Goal: Task Accomplishment & Management: Use online tool/utility

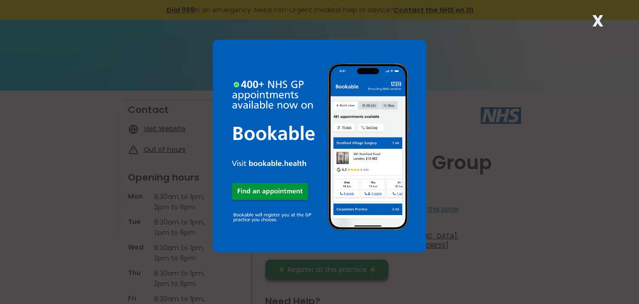
click at [595, 19] on strong "X" at bounding box center [597, 20] width 11 height 23
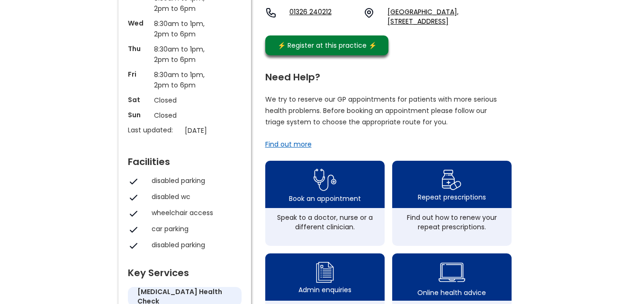
scroll to position [241, 0]
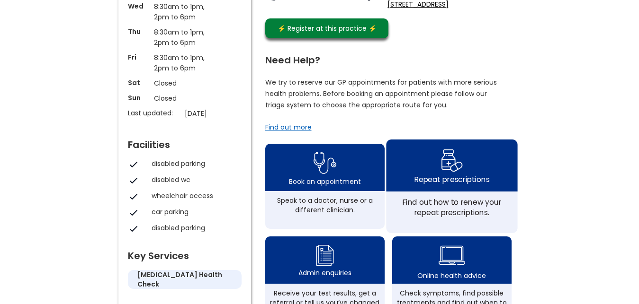
click at [442, 174] on div "Repeat prescriptions" at bounding box center [451, 179] width 75 height 10
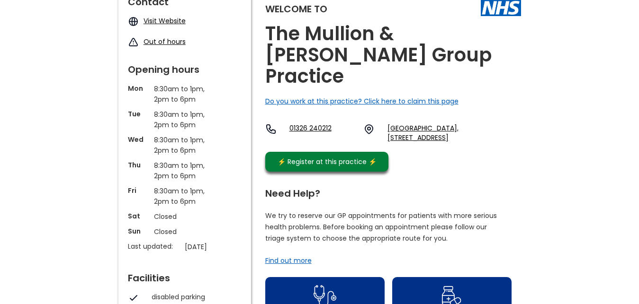
scroll to position [0, 0]
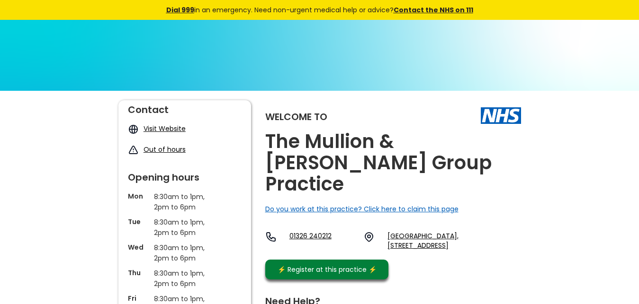
drag, startPoint x: 137, startPoint y: 74, endPoint x: 29, endPoint y: 11, distance: 125.2
click at [125, 71] on img at bounding box center [319, 199] width 639 height 359
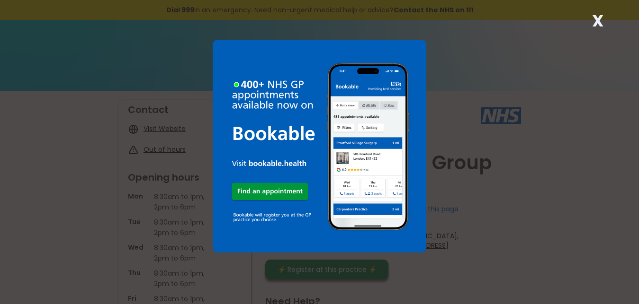
click at [596, 21] on strong "X" at bounding box center [597, 20] width 11 height 23
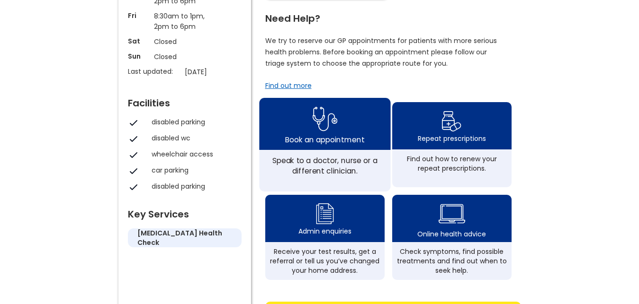
scroll to position [290, 0]
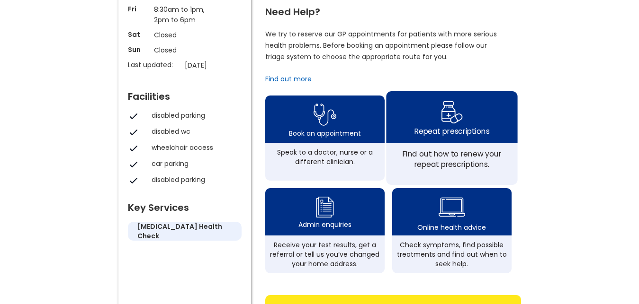
click at [445, 126] on div "Repeat prescriptions" at bounding box center [451, 131] width 75 height 10
click at [461, 126] on div "Repeat prescriptions" at bounding box center [451, 131] width 75 height 10
